Goal: Task Accomplishment & Management: Use online tool/utility

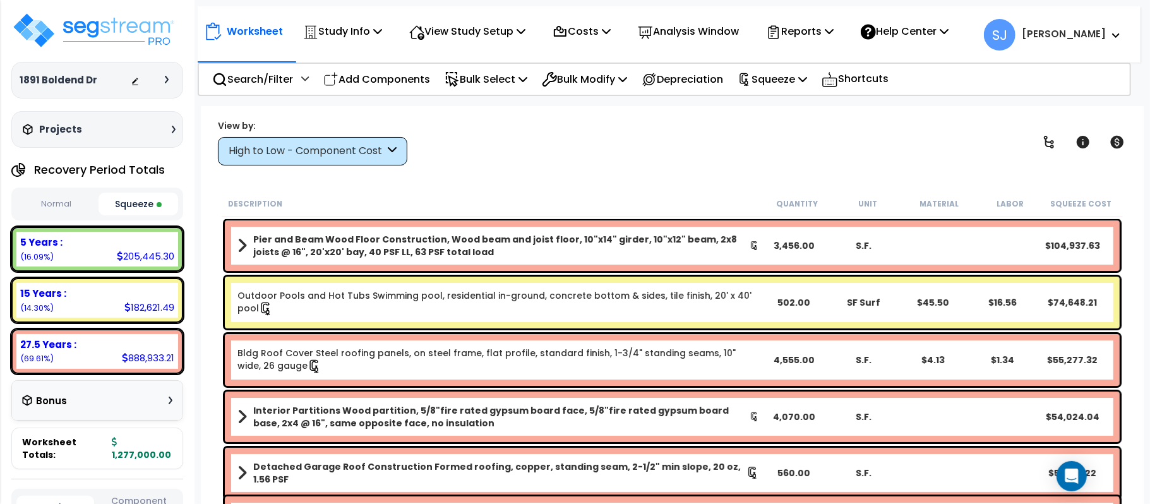
click at [356, 28] on p "Study Info" at bounding box center [342, 31] width 79 height 17
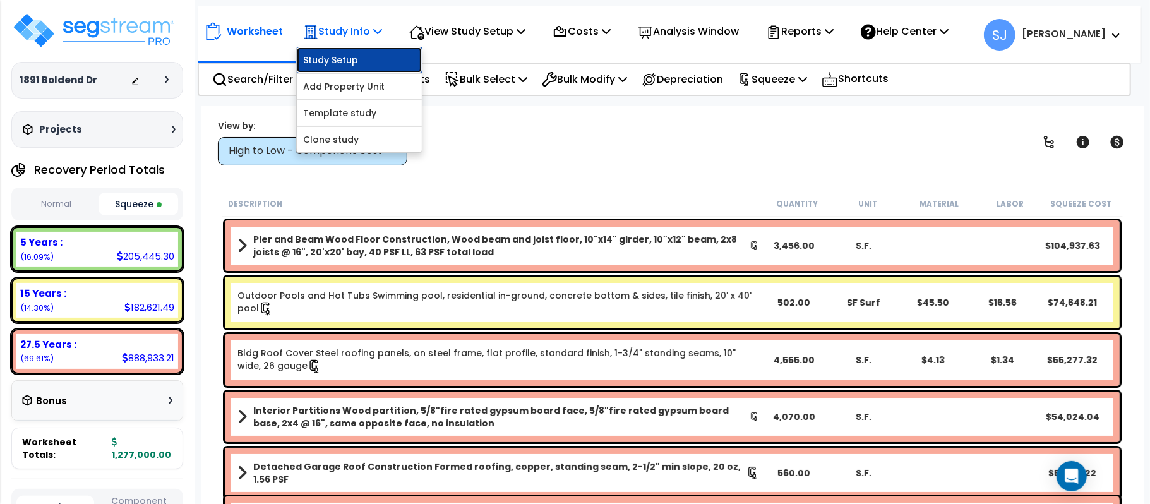
click at [371, 59] on link "Study Setup" at bounding box center [359, 59] width 125 height 25
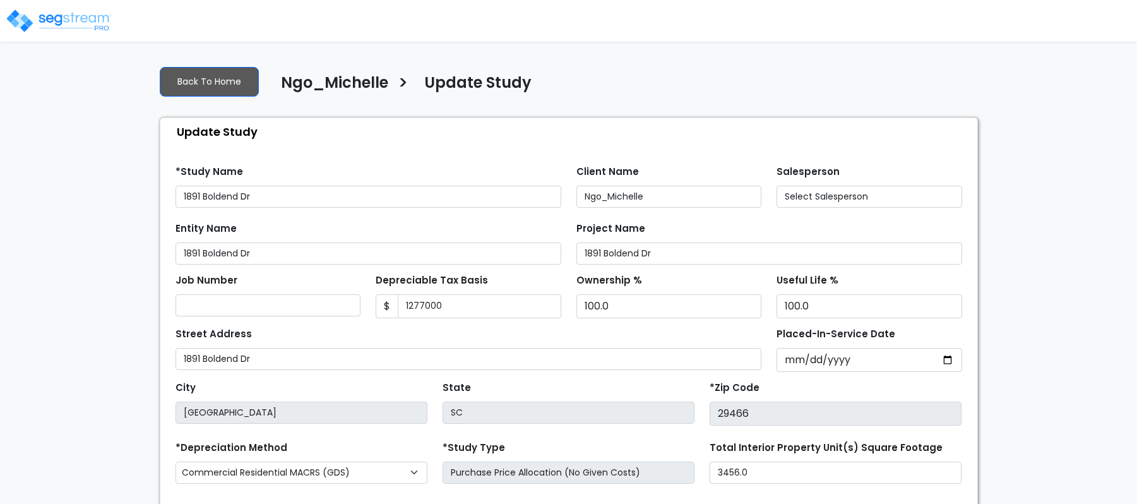
type input "1,277,000"
select select "2024"
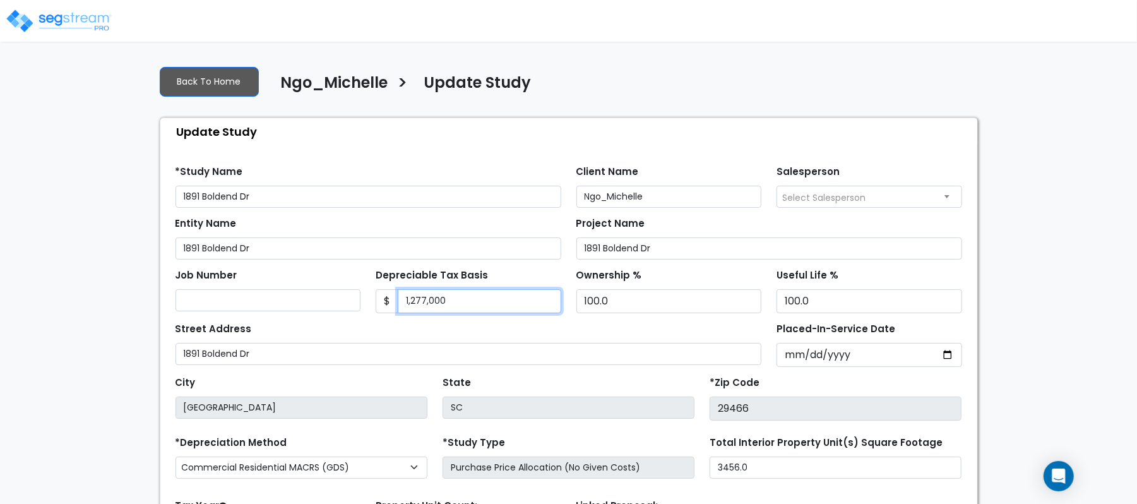
click at [493, 295] on input "1,277,000" at bounding box center [480, 301] width 164 height 24
click at [493, 291] on input "1,277,000" at bounding box center [480, 301] width 164 height 24
type input "1"
type input "1,285,562.72"
click at [500, 334] on div "Street Address 1891 Boldend Dr" at bounding box center [469, 341] width 586 height 45
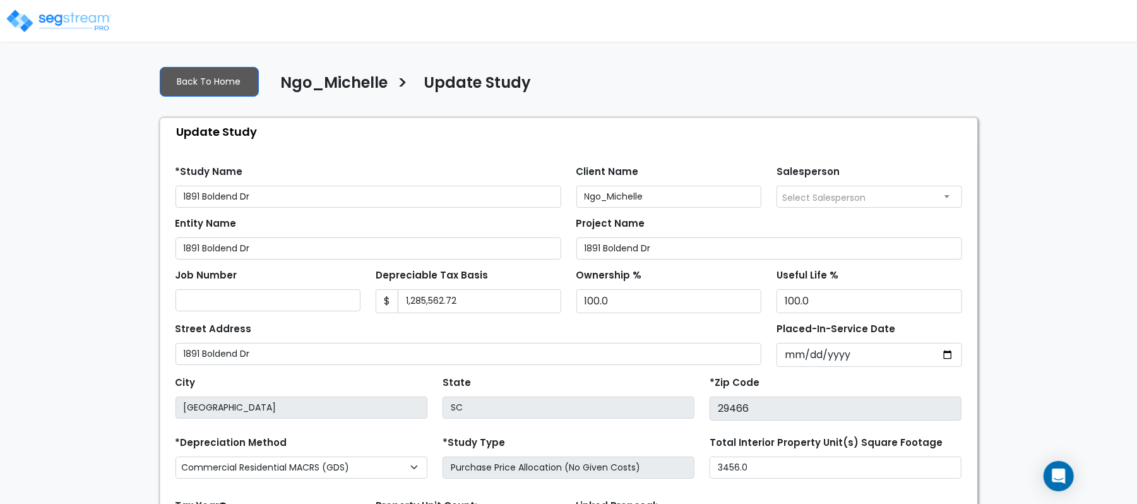
click at [487, 329] on div "Street Address 1891 Boldend Dr" at bounding box center [469, 341] width 586 height 45
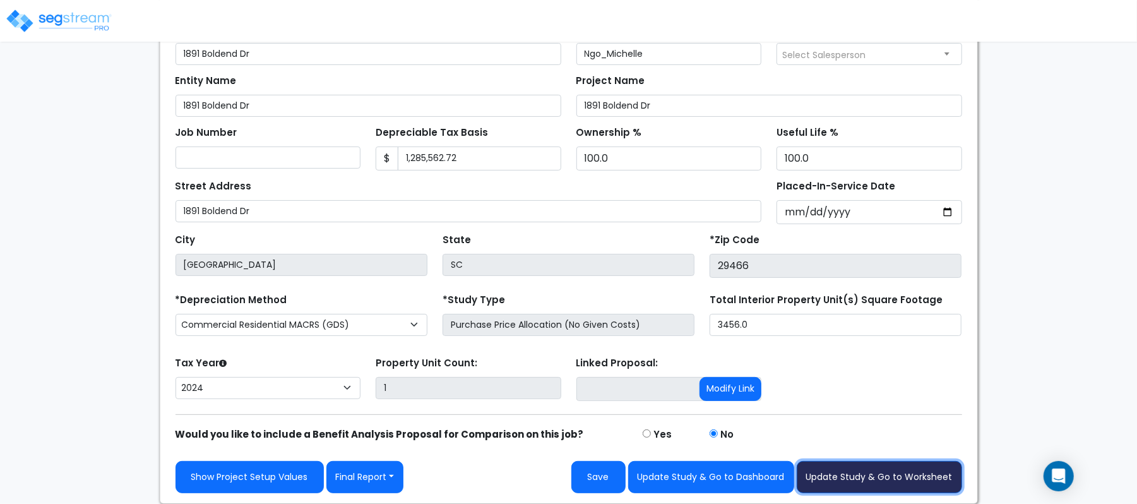
click at [861, 477] on button "Update Study & Go to Worksheet" at bounding box center [879, 477] width 165 height 32
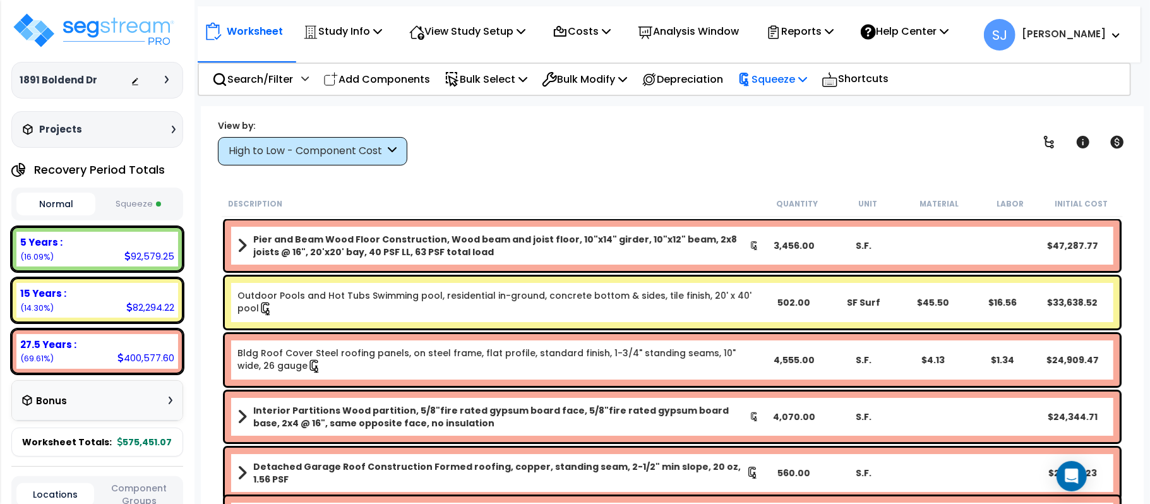
click at [799, 74] on p "Squeeze" at bounding box center [771, 79] width 69 height 17
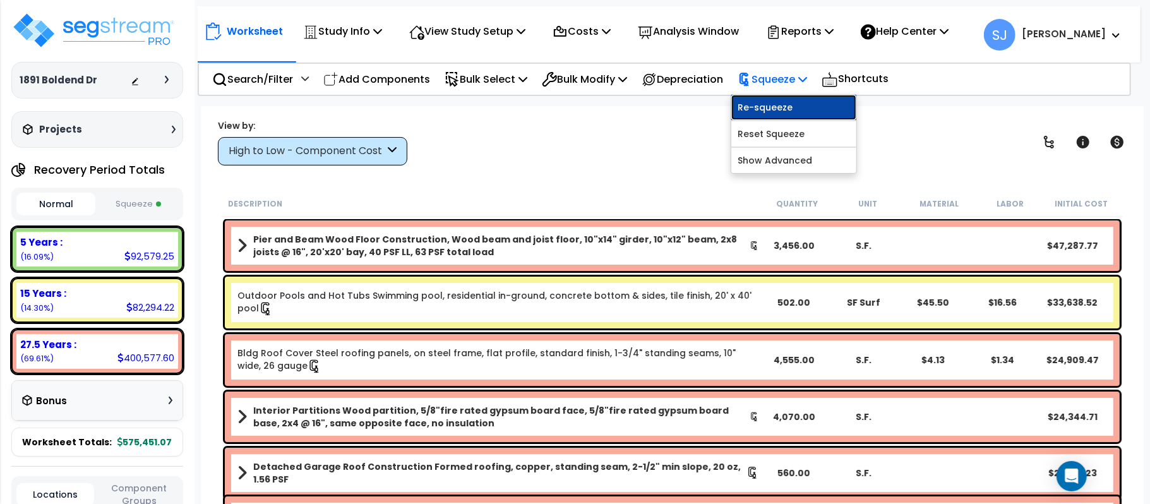
click at [800, 107] on link "Re-squeeze" at bounding box center [793, 107] width 125 height 25
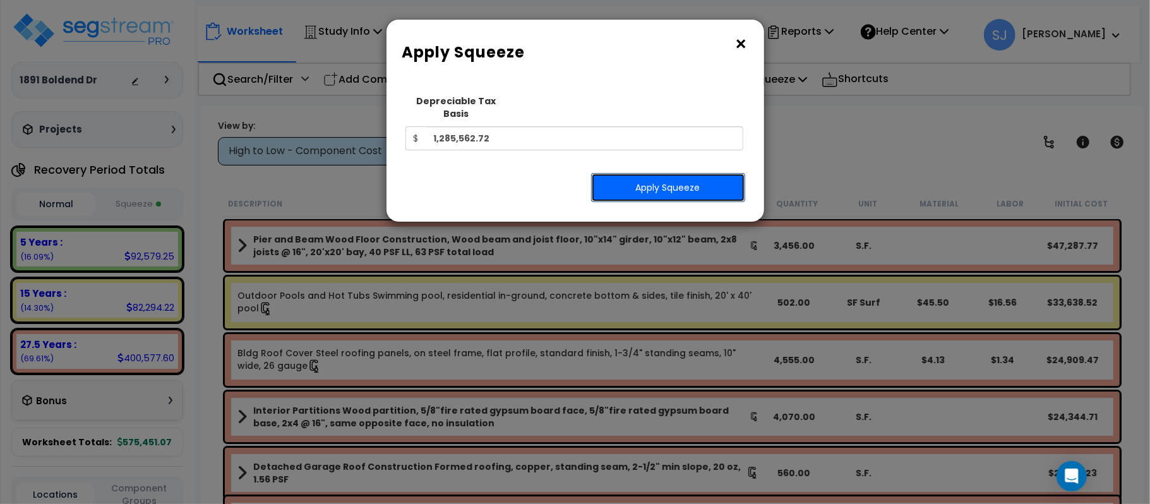
click at [692, 177] on button "Apply Squeeze" at bounding box center [668, 187] width 154 height 29
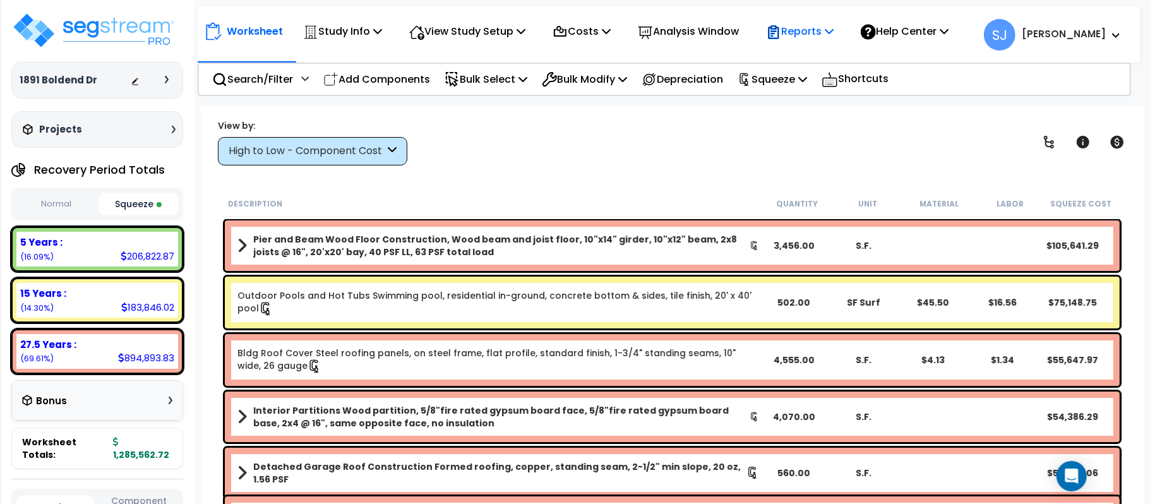
click at [833, 26] on icon at bounding box center [828, 31] width 9 height 10
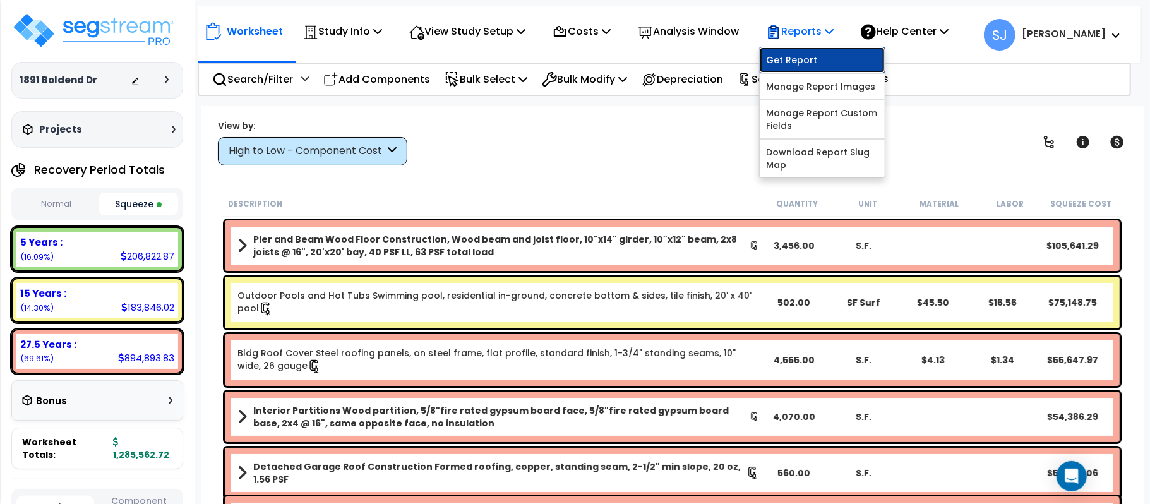
click at [834, 54] on link "Get Report" at bounding box center [821, 59] width 125 height 25
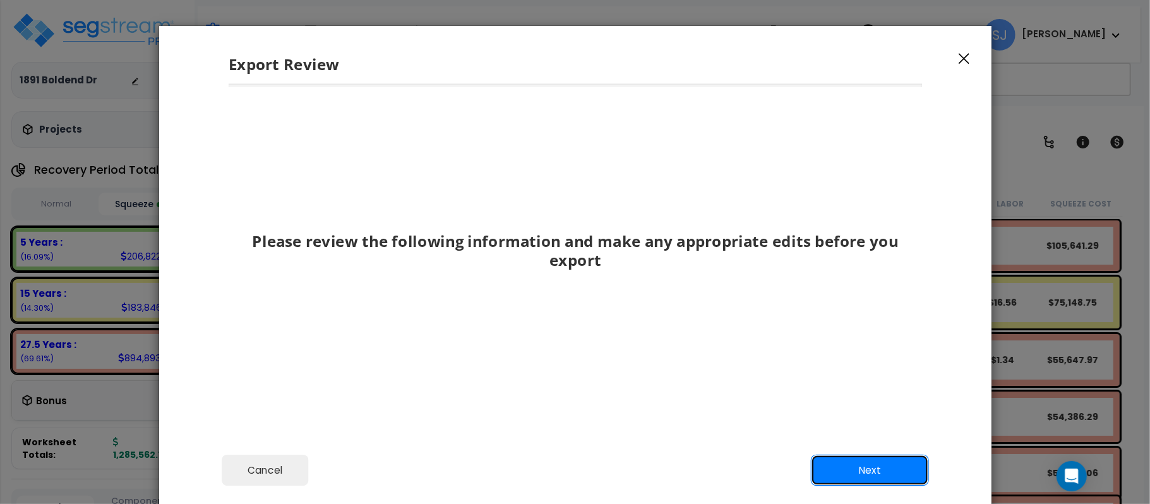
click at [855, 468] on button "Next" at bounding box center [869, 471] width 118 height 32
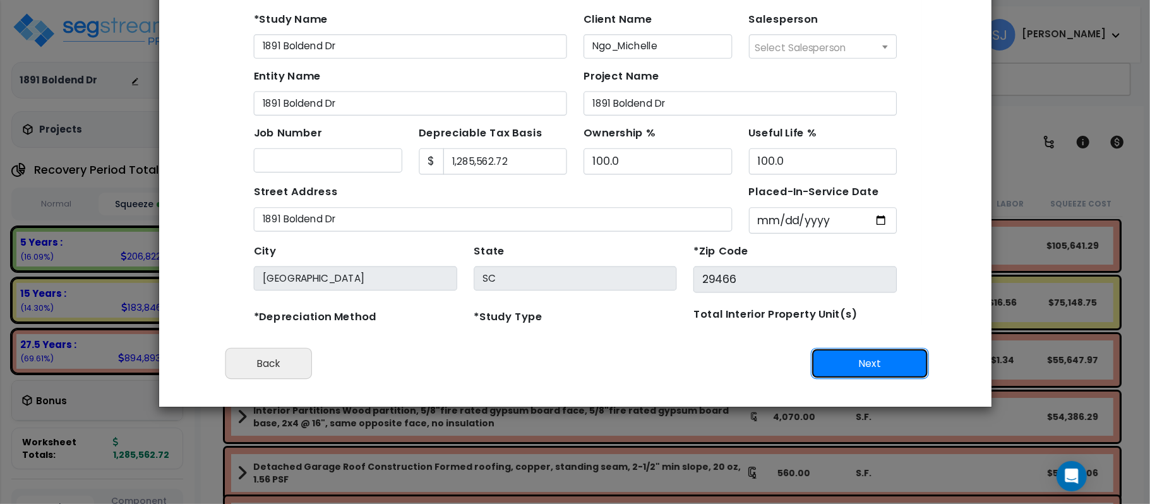
scroll to position [109, 0]
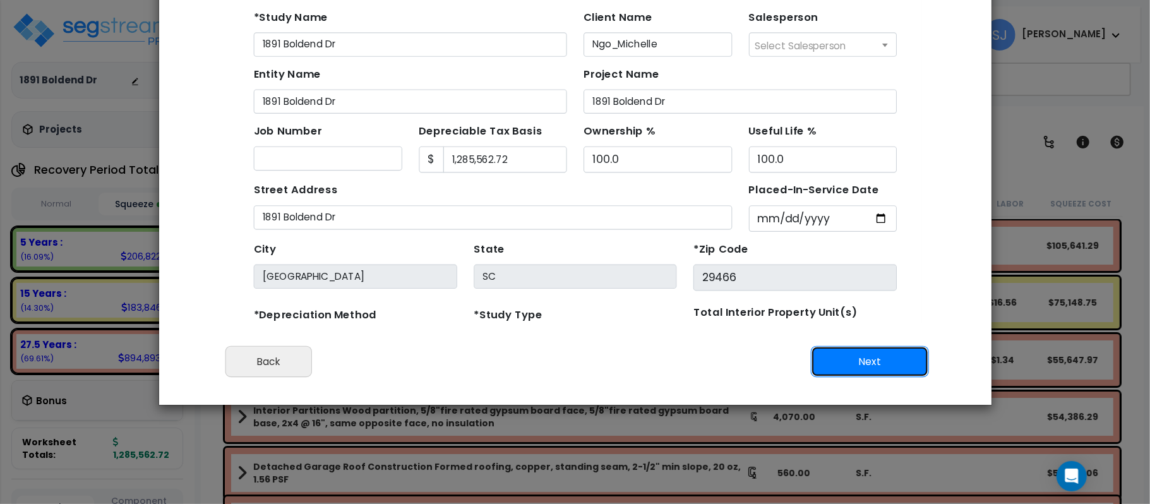
click at [881, 359] on button "Next" at bounding box center [869, 362] width 118 height 32
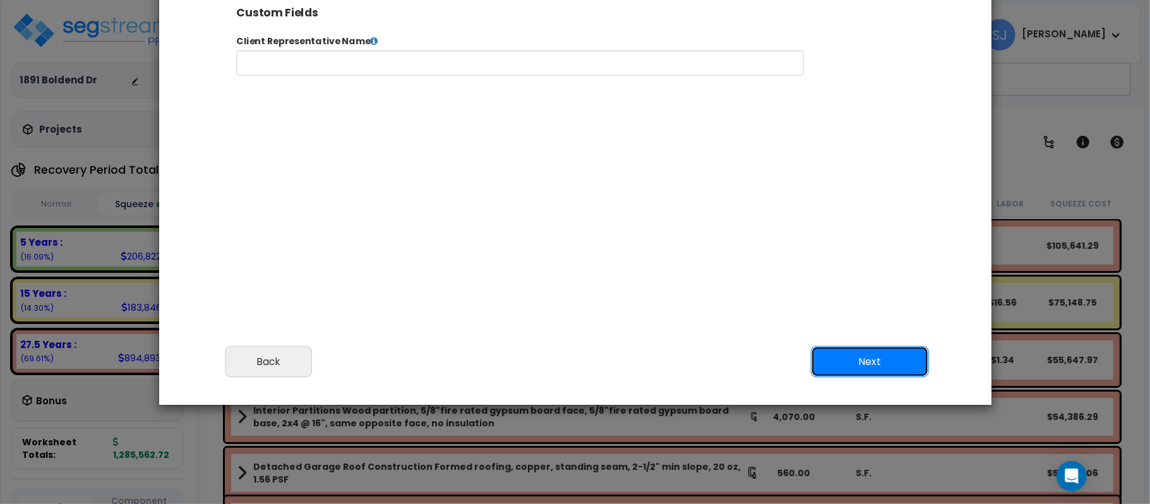
scroll to position [0, 0]
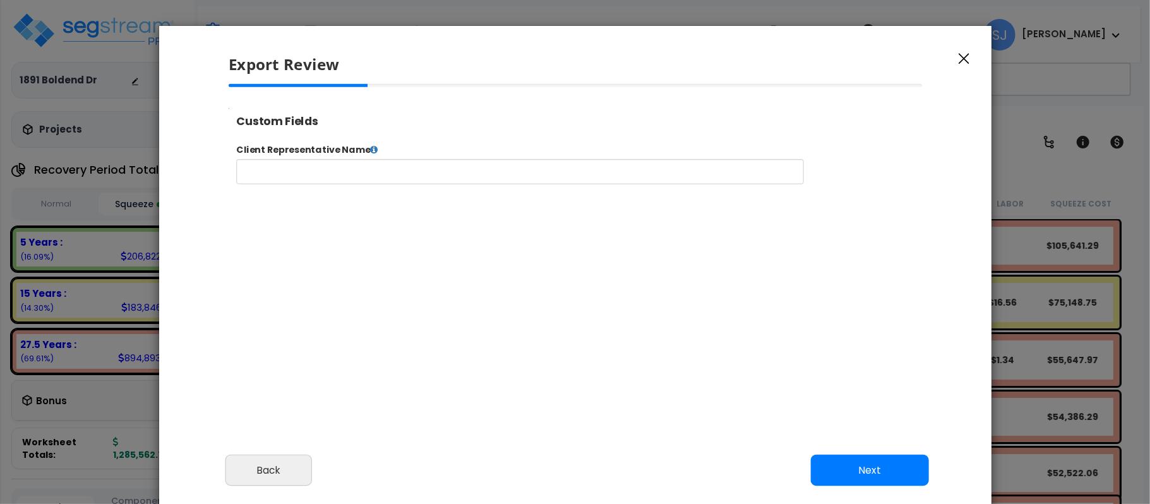
select select "2024"
click at [389, 158] on icon at bounding box center [393, 155] width 9 height 10
click at [389, 153] on icon at bounding box center [393, 155] width 9 height 10
click at [389, 157] on icon at bounding box center [393, 155] width 9 height 10
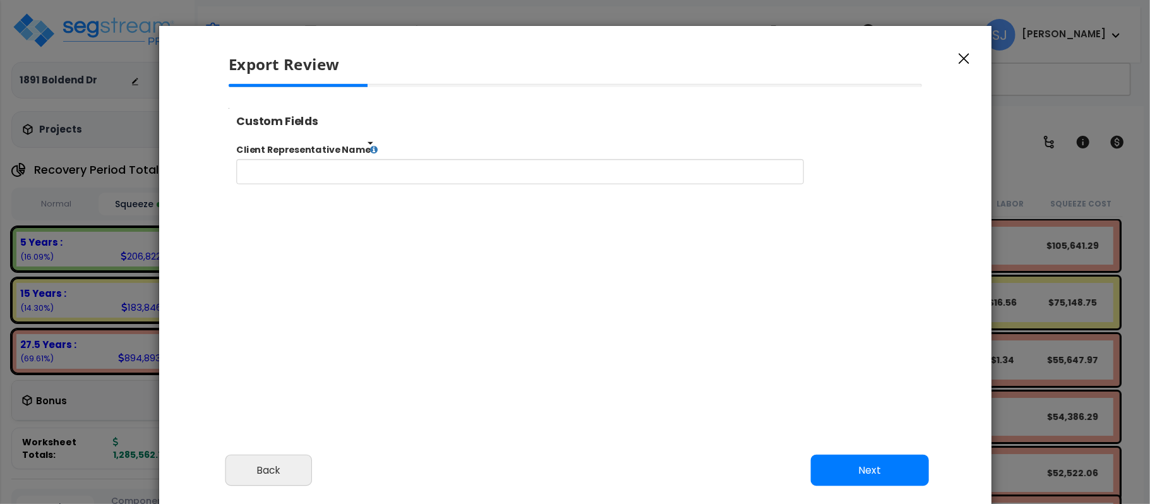
click at [389, 157] on icon at bounding box center [393, 155] width 9 height 10
click at [391, 155] on icon at bounding box center [393, 155] width 9 height 10
click at [386, 150] on label "Client Representative Name" at bounding box center [625, 156] width 796 height 15
click at [389, 151] on icon at bounding box center [393, 155] width 9 height 10
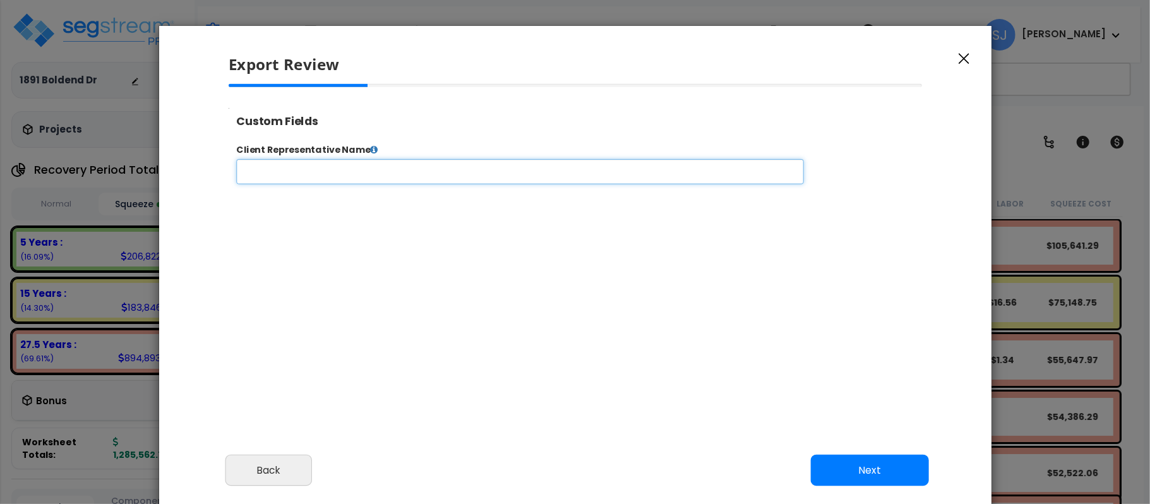
click at [384, 184] on input "text" at bounding box center [559, 180] width 645 height 28
type input "[PERSON_NAME]"
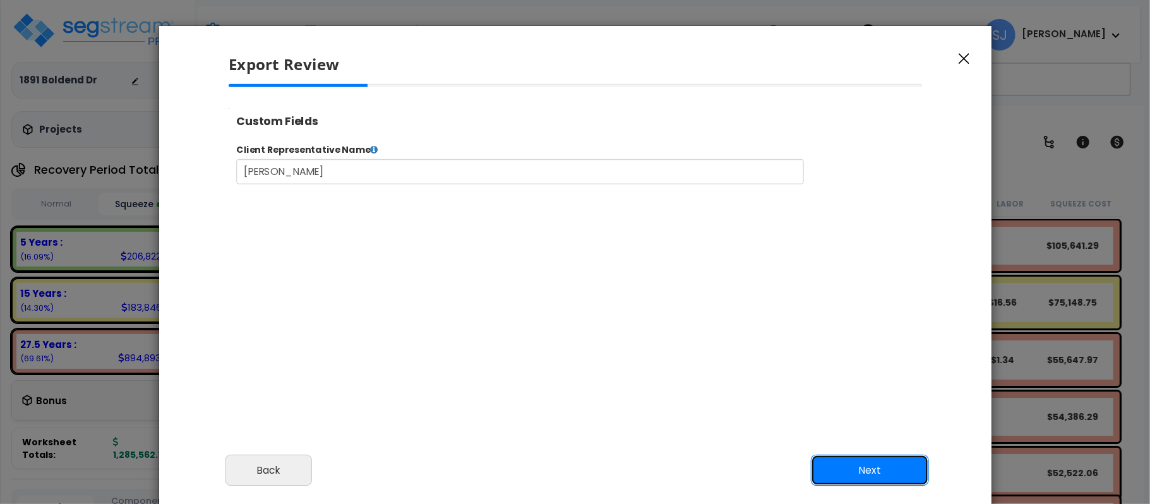
click at [907, 468] on button "Next" at bounding box center [869, 471] width 118 height 32
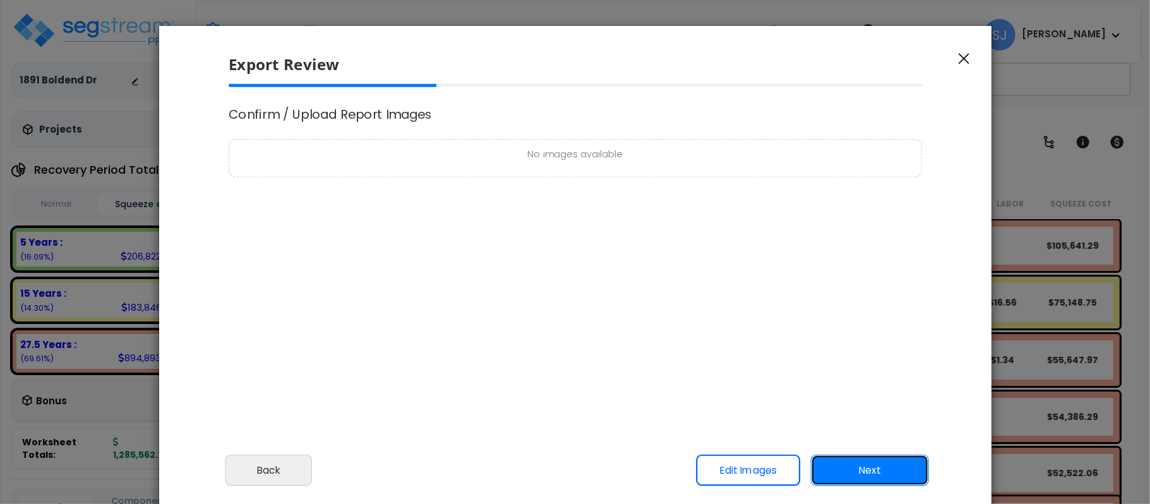
scroll to position [0, 0]
click at [854, 468] on button "Next" at bounding box center [869, 471] width 118 height 32
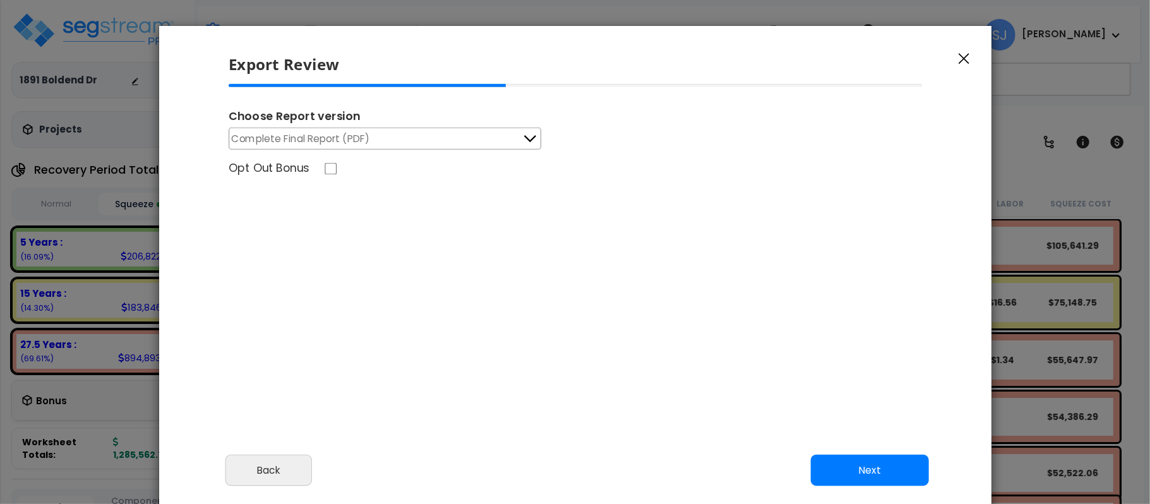
click at [529, 143] on icon at bounding box center [529, 139] width 16 height 16
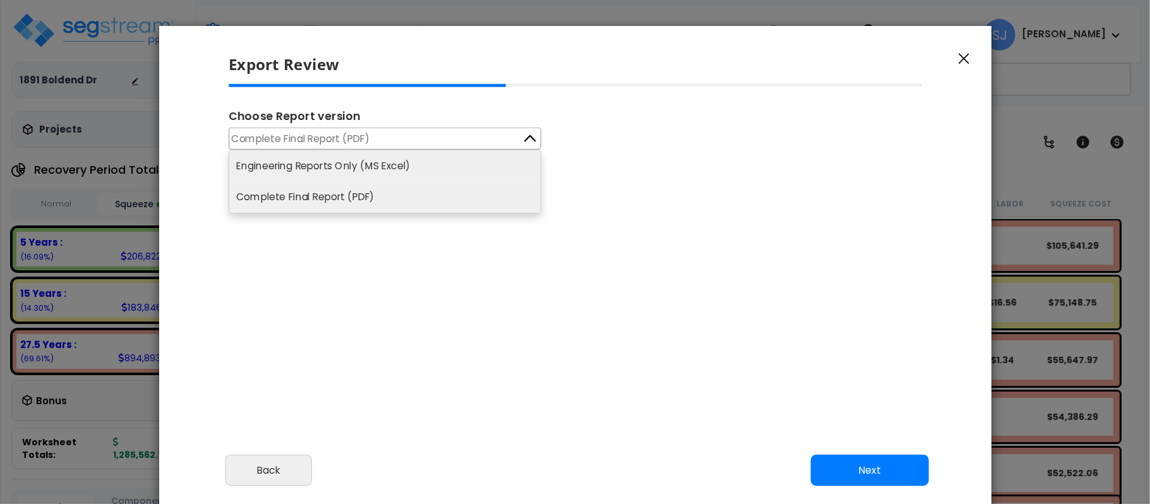
click at [503, 163] on li "Engineering Reports Only (MS Excel)" at bounding box center [384, 165] width 311 height 31
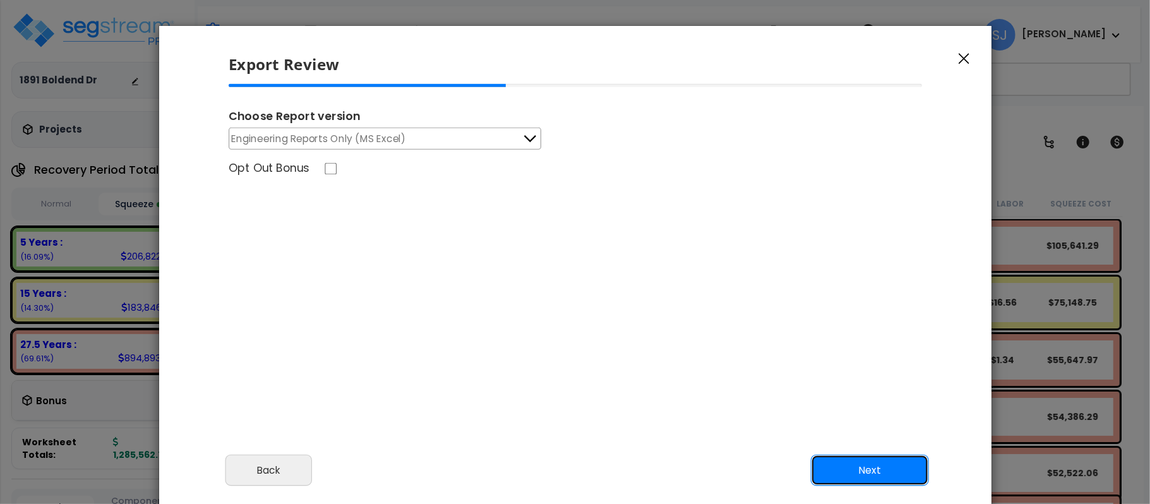
click at [912, 473] on button "Next" at bounding box center [869, 471] width 118 height 32
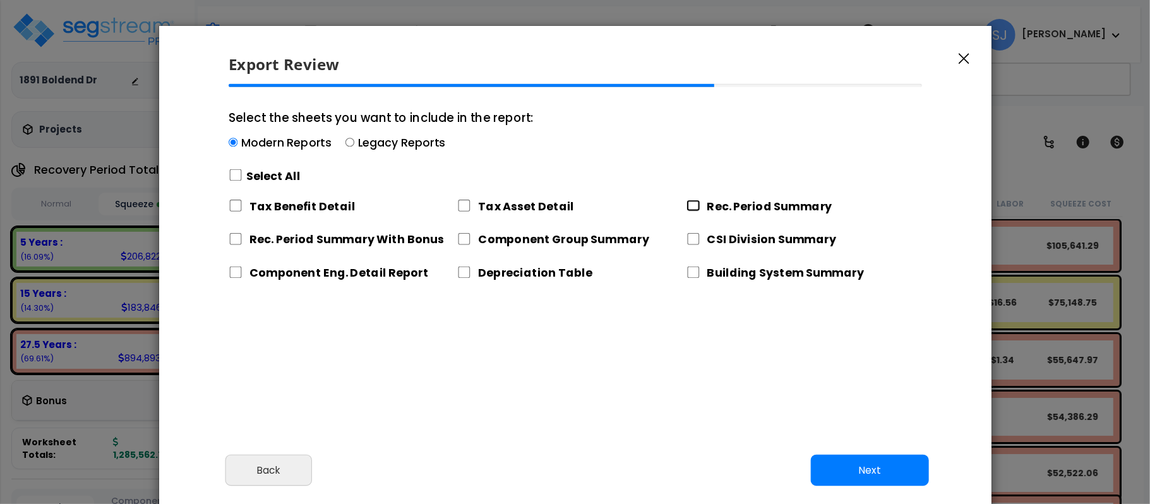
click at [698, 203] on input "Rec. Period Summary" at bounding box center [693, 205] width 14 height 12
checkbox input "true"
click at [235, 240] on input "Rec. Period Summary With Bonus" at bounding box center [236, 239] width 14 height 12
checkbox input "true"
click at [468, 243] on input "Component Group Summary" at bounding box center [464, 239] width 14 height 12
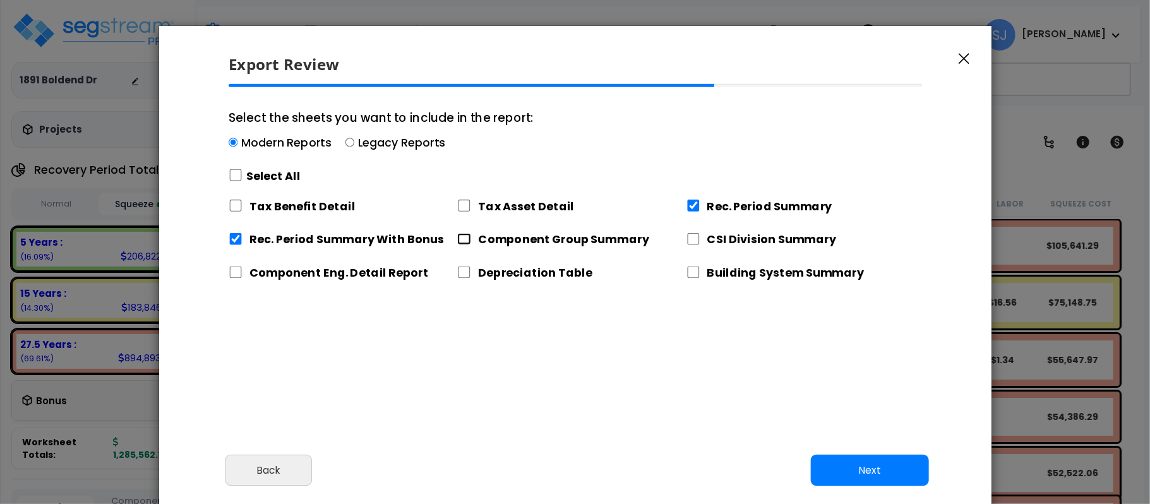
checkbox input "true"
click at [693, 237] on input "CSI Division Summary" at bounding box center [693, 239] width 14 height 12
checkbox input "true"
click at [235, 271] on input "Component Eng. Detail Report" at bounding box center [236, 272] width 14 height 12
checkbox input "true"
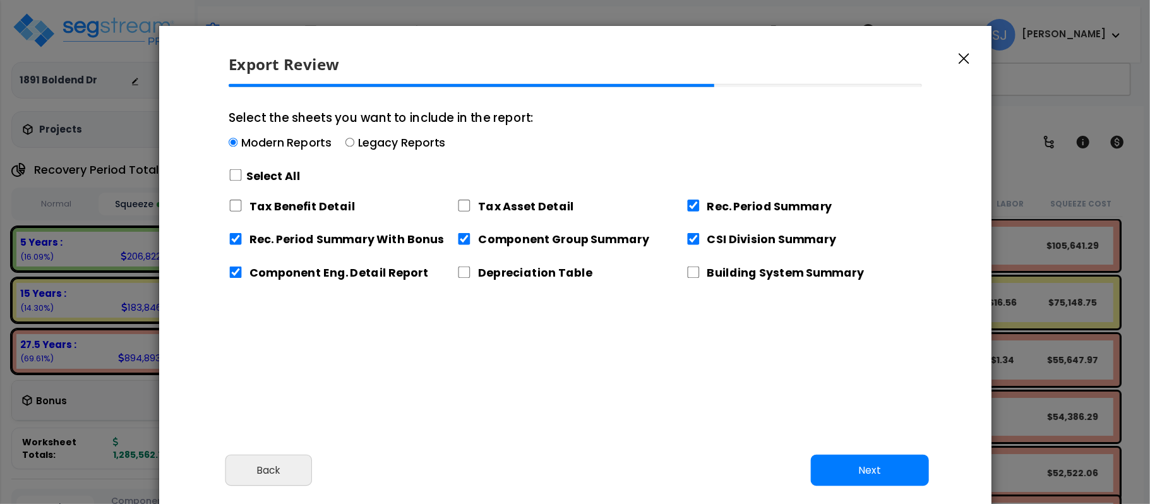
click at [365, 142] on label "Legacy Reports" at bounding box center [401, 143] width 88 height 16
click at [354, 142] on input "Select the sheets you want to include in the report: Modern Reports Legacy Repo…" at bounding box center [349, 142] width 9 height 9
radio input "true"
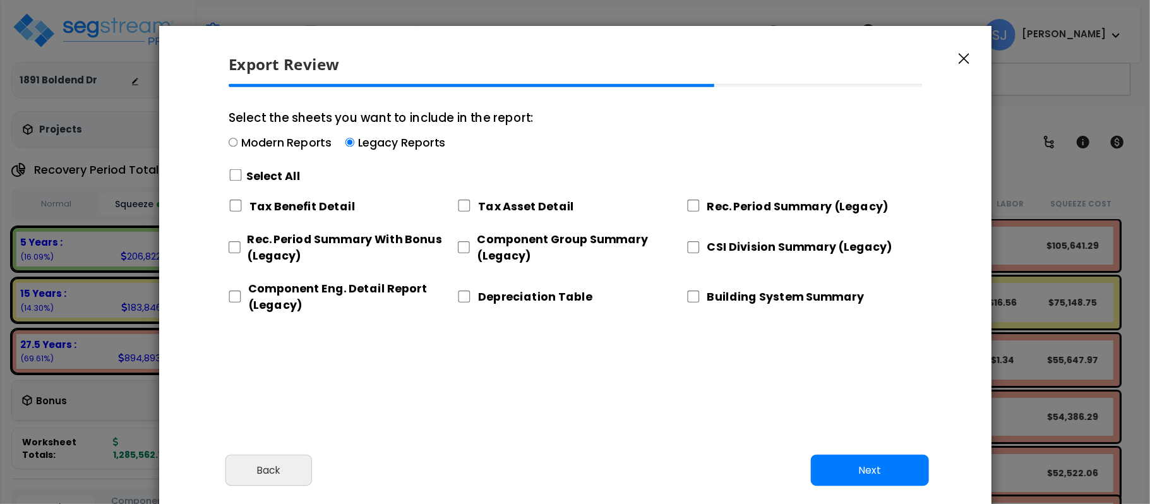
click at [292, 145] on label "Modern Reports" at bounding box center [286, 143] width 90 height 16
click at [237, 145] on input "Select the sheets you want to include in the report: Modern Reports Legacy Repo…" at bounding box center [233, 142] width 9 height 9
radio input "true"
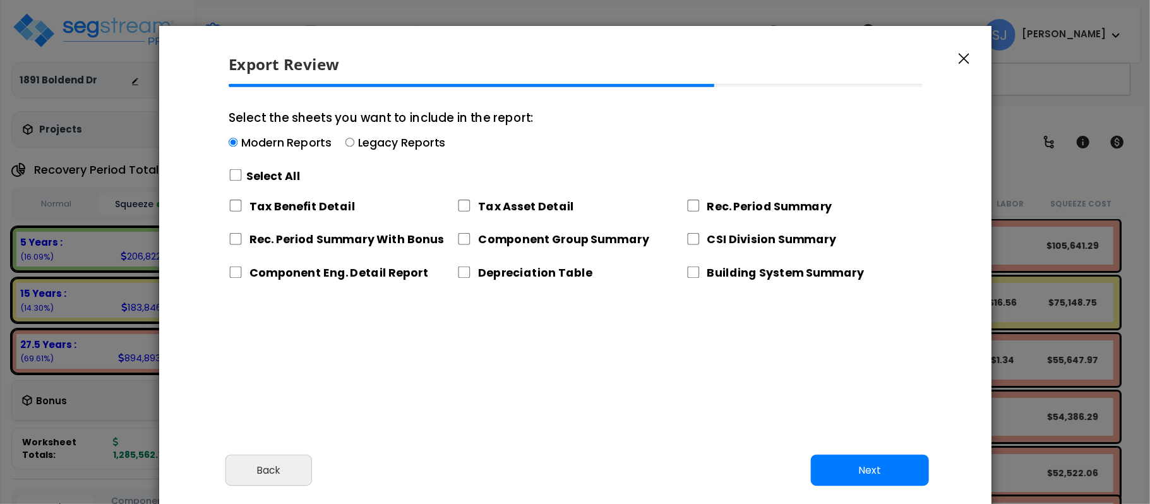
click at [382, 142] on label "Legacy Reports" at bounding box center [401, 143] width 88 height 16
click at [354, 142] on input "Select the sheets you want to include in the report: Modern Reports Legacy Repo…" at bounding box center [349, 142] width 9 height 9
radio input "true"
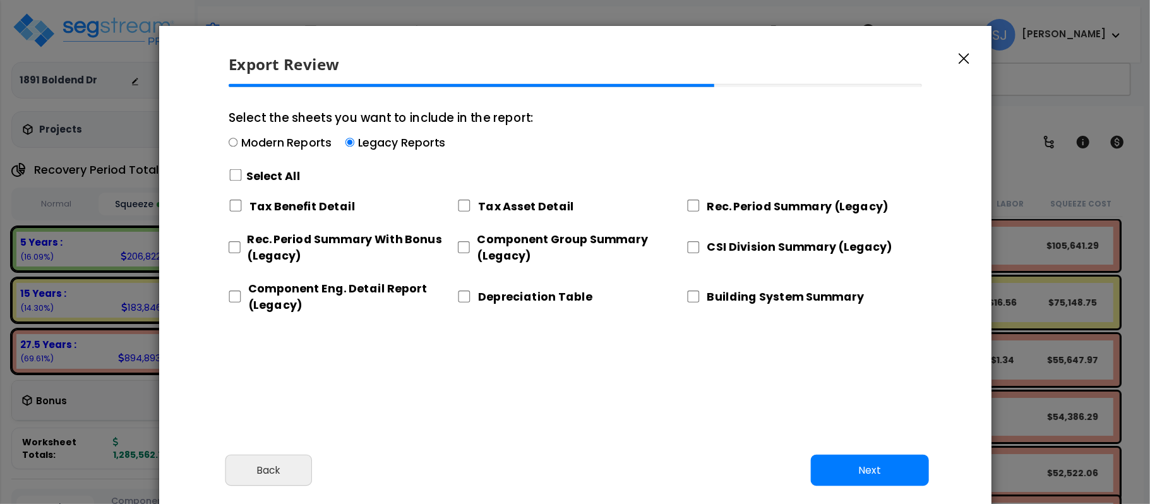
click at [307, 140] on label "Modern Reports" at bounding box center [286, 143] width 90 height 16
click at [237, 140] on input "Select the sheets you want to include in the report: Modern Reports Legacy Repo…" at bounding box center [233, 142] width 9 height 9
radio input "true"
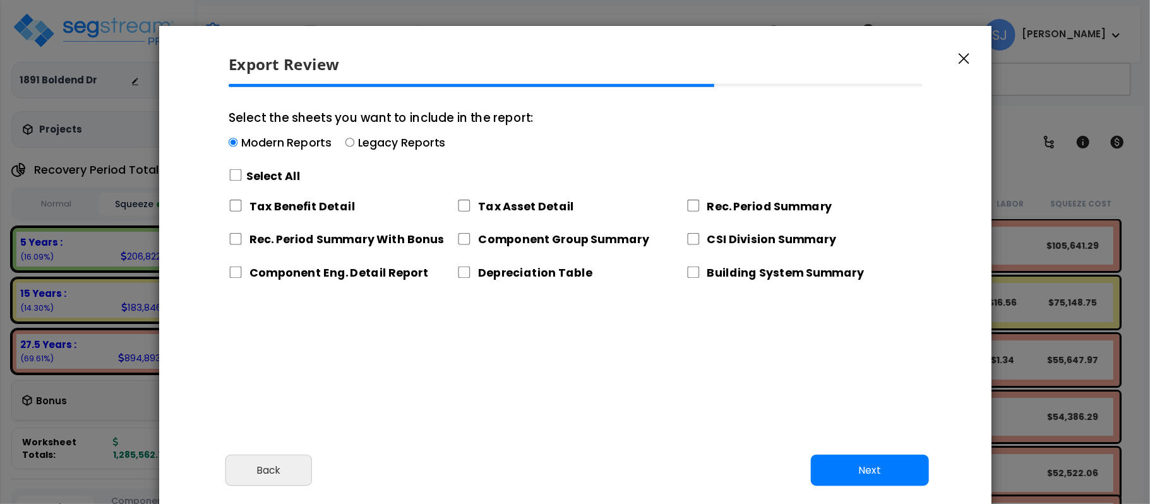
click at [369, 146] on label "Legacy Reports" at bounding box center [401, 143] width 88 height 16
click at [354, 146] on input "Select the sheets you want to include in the report: Modern Reports Legacy Repo…" at bounding box center [349, 142] width 9 height 9
radio input "true"
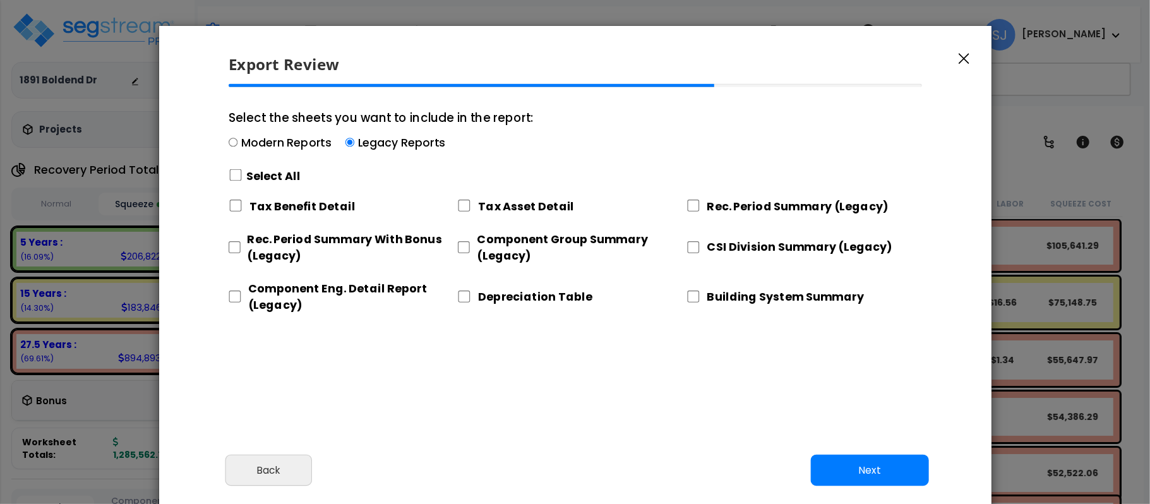
click at [256, 147] on label "Modern Reports" at bounding box center [286, 143] width 90 height 16
click at [237, 147] on input "Select the sheets you want to include in the report: Modern Reports Legacy Repo…" at bounding box center [233, 142] width 9 height 9
radio input "true"
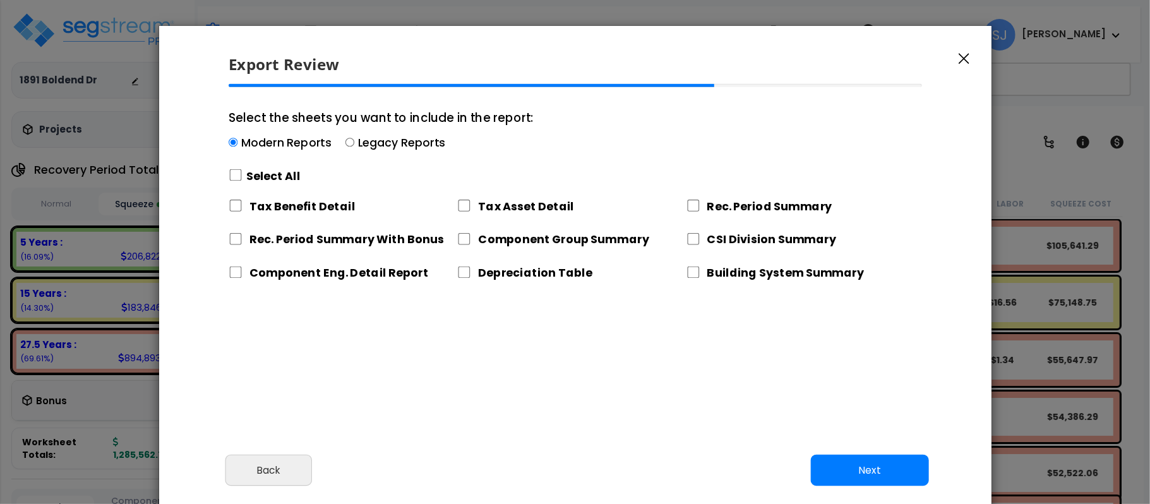
click at [365, 140] on label "Legacy Reports" at bounding box center [401, 143] width 88 height 16
click at [354, 140] on input "Select the sheets you want to include in the report: Modern Reports Legacy Repo…" at bounding box center [349, 142] width 9 height 9
radio input "true"
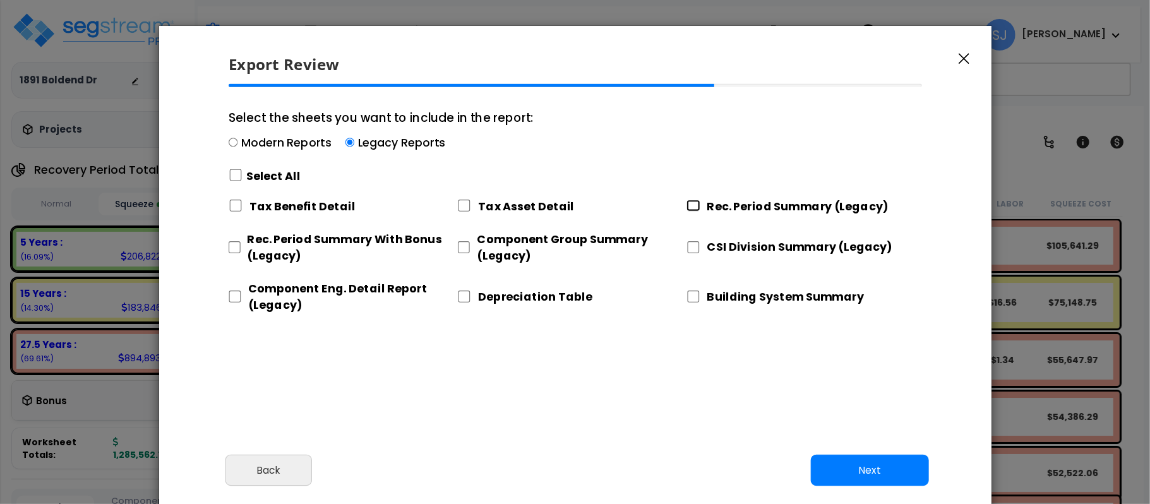
click at [693, 205] on input "Rec. Period Summary (Legacy)" at bounding box center [693, 205] width 14 height 12
checkbox input "true"
click at [240, 242] on input "Rec. Period Summary With Bonus (Legacy)" at bounding box center [234, 247] width 11 height 12
checkbox input "true"
click at [461, 246] on input "Component Group Summary (Legacy)" at bounding box center [463, 247] width 13 height 12
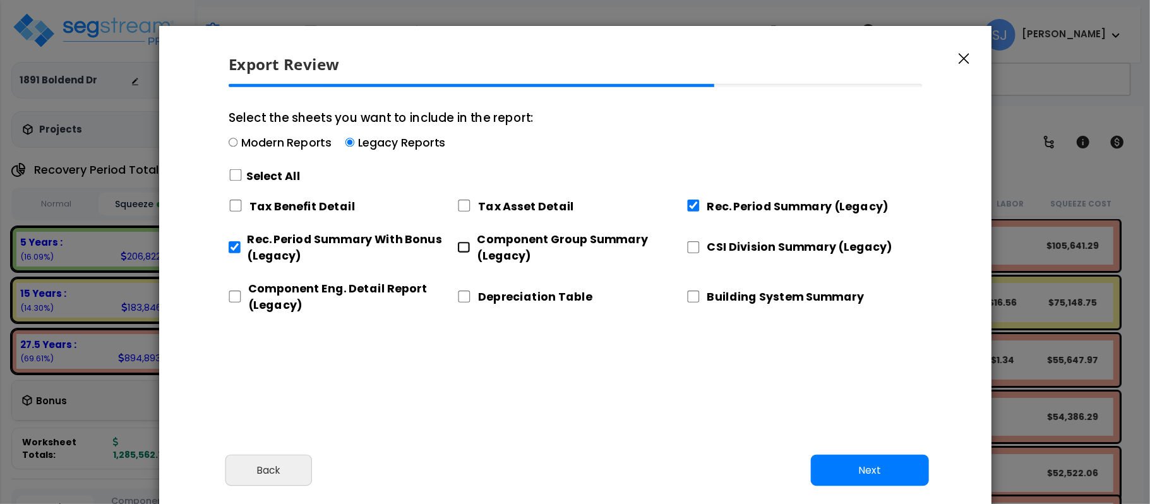
checkbox input "true"
click at [700, 241] on div "CSI Division Summary (Legacy)" at bounding box center [800, 245] width 229 height 42
click at [690, 251] on input "CSI Division Summary (Legacy)" at bounding box center [693, 247] width 14 height 12
checkbox input "true"
click at [242, 287] on div "Component Eng. Detail Report (Legacy)" at bounding box center [343, 294] width 229 height 42
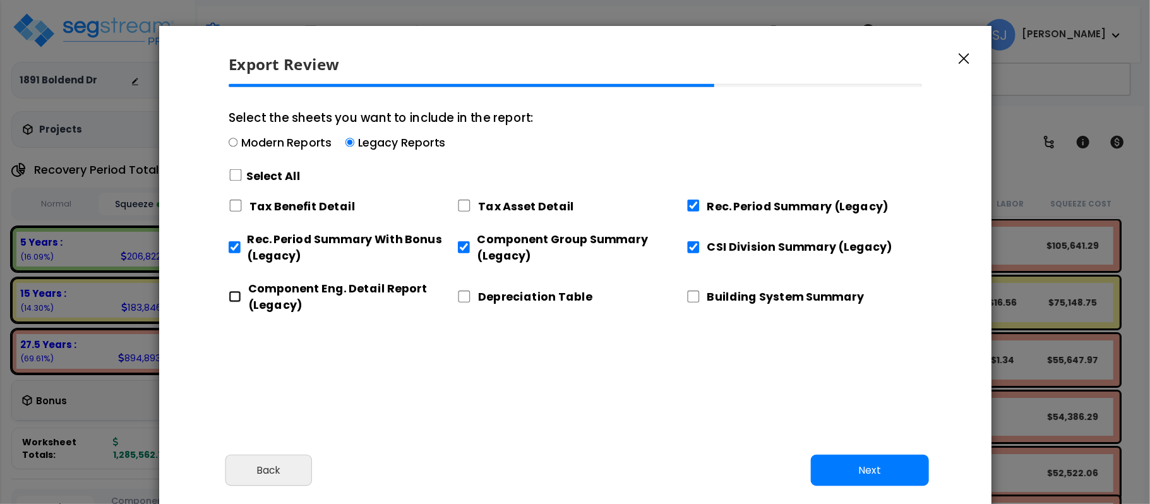
click at [234, 298] on input "Component Eng. Detail Report (Legacy)" at bounding box center [235, 296] width 13 height 12
checkbox input "true"
click at [836, 463] on button "Next" at bounding box center [869, 471] width 118 height 32
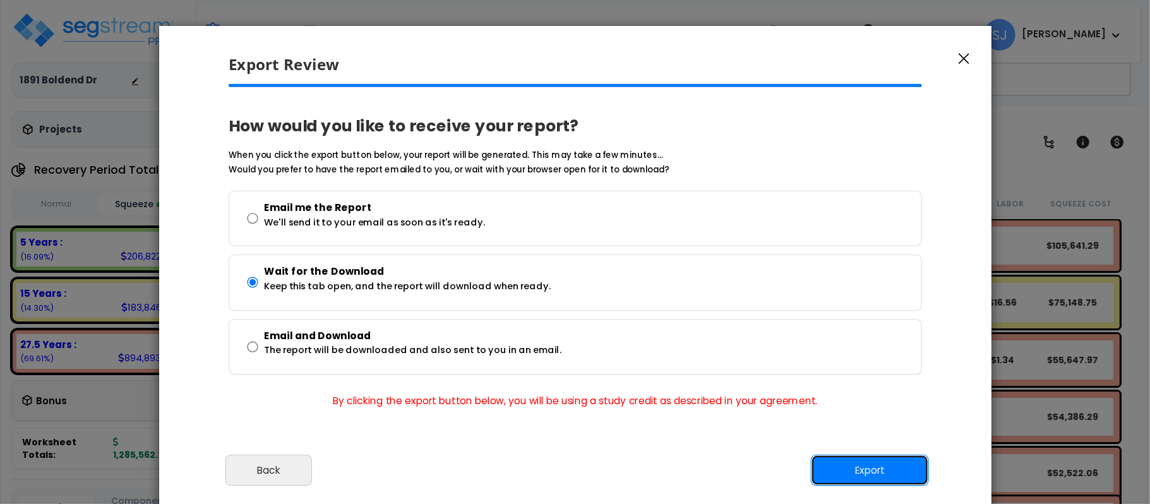
click at [862, 468] on button "Export" at bounding box center [869, 471] width 118 height 32
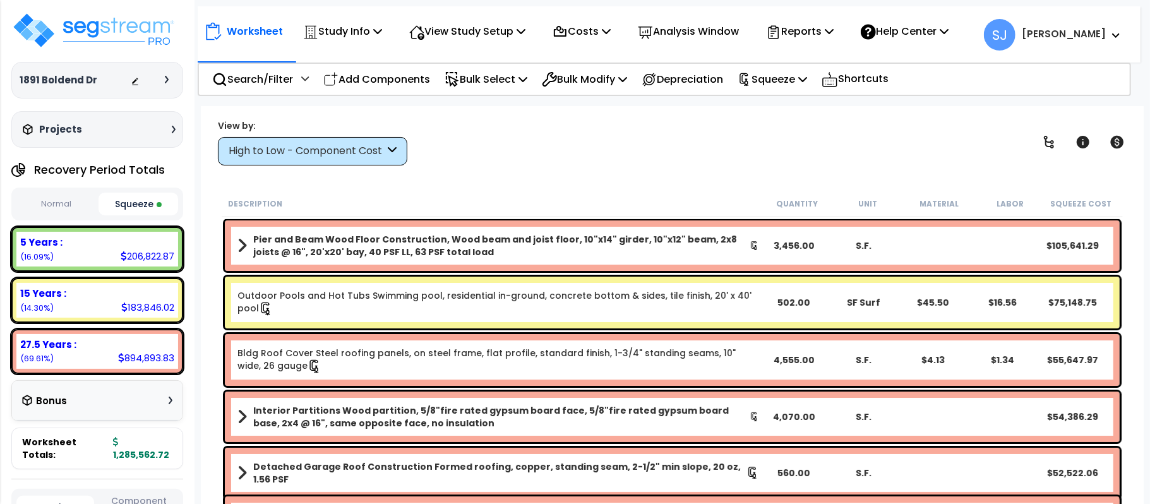
click at [140, 254] on div "206,822.87" at bounding box center [148, 255] width 54 height 13
copy div "206,822.87"
click at [141, 306] on div "183,846.02" at bounding box center [147, 306] width 53 height 13
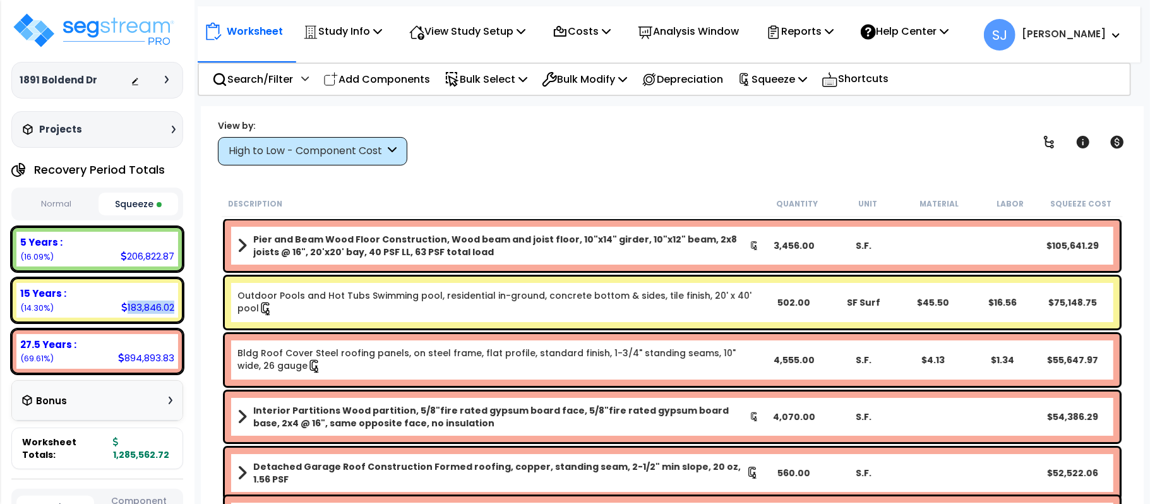
copy div "183,846.02"
click at [155, 359] on div "894,893.83" at bounding box center [146, 357] width 56 height 13
copy div "894,893.83"
click at [710, 191] on div "Description Quantity Unit Material Labor Squeeze Cost" at bounding box center [672, 204] width 901 height 27
